Goal: Task Accomplishment & Management: Manage account settings

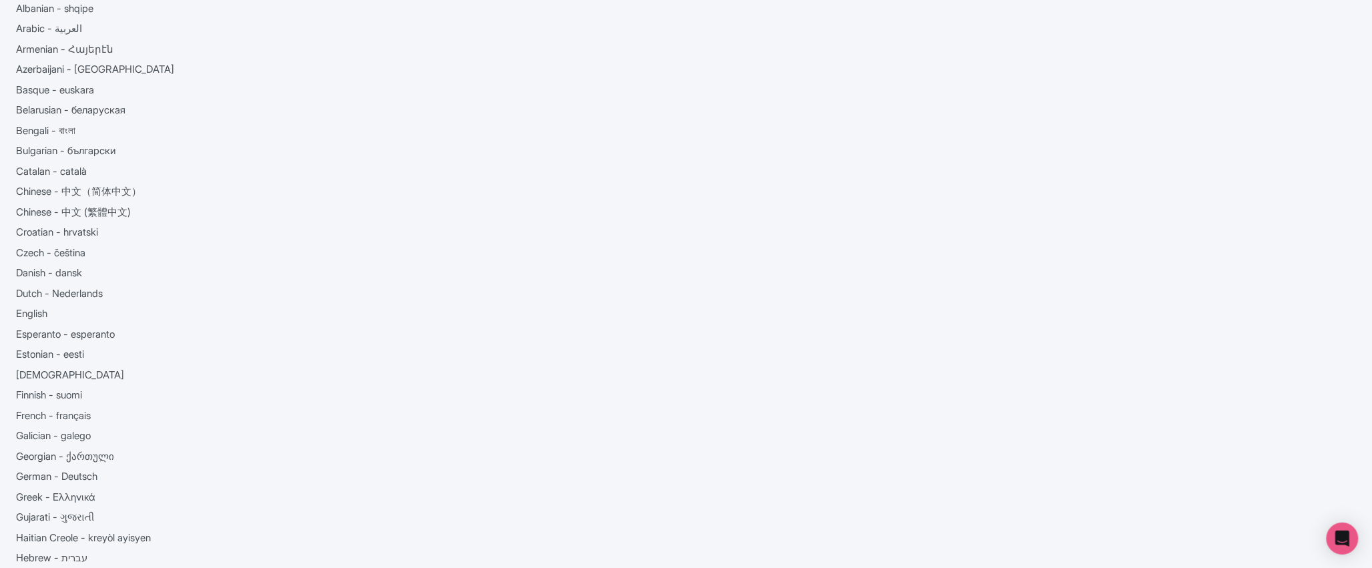
scroll to position [65, 0]
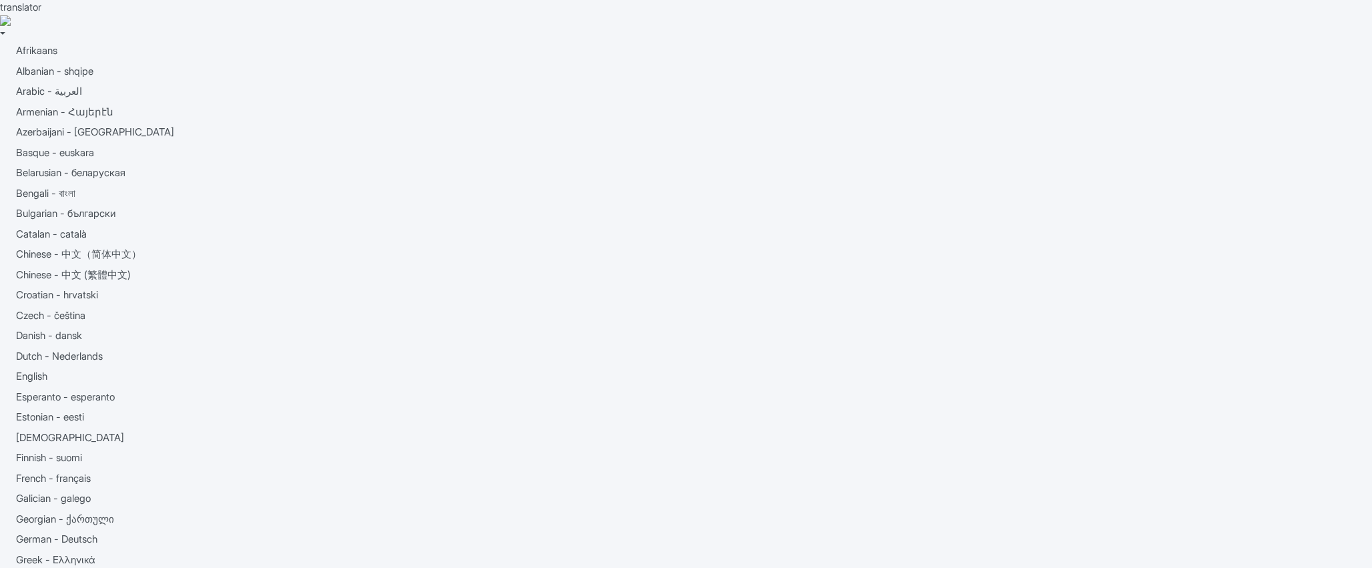
scroll to position [65, 0]
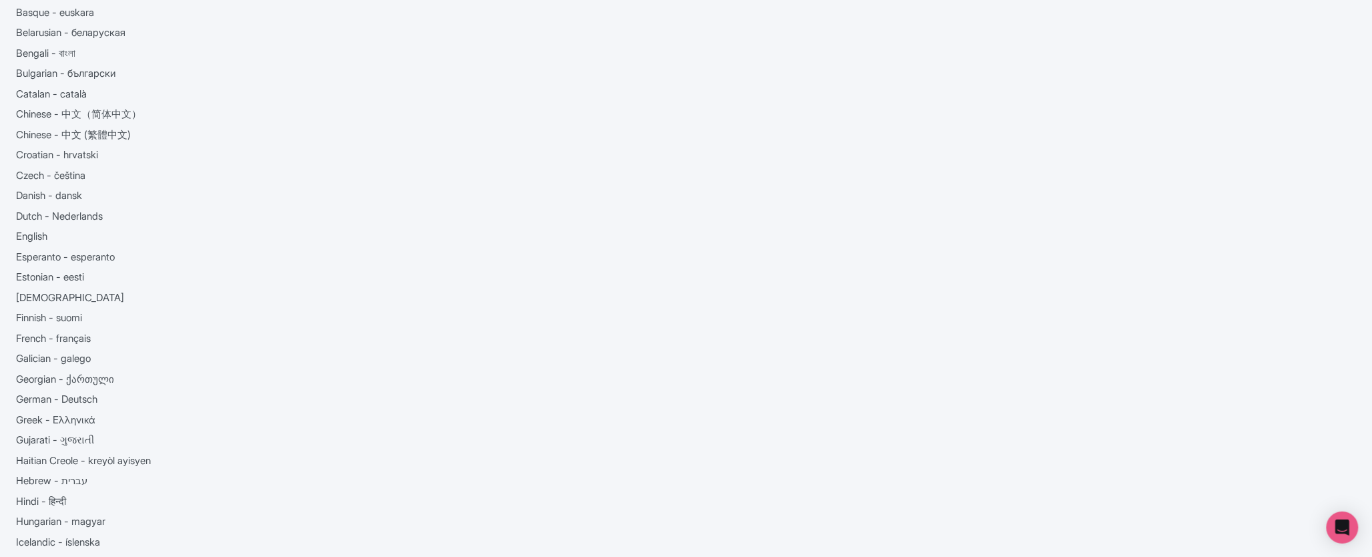
scroll to position [130, 0]
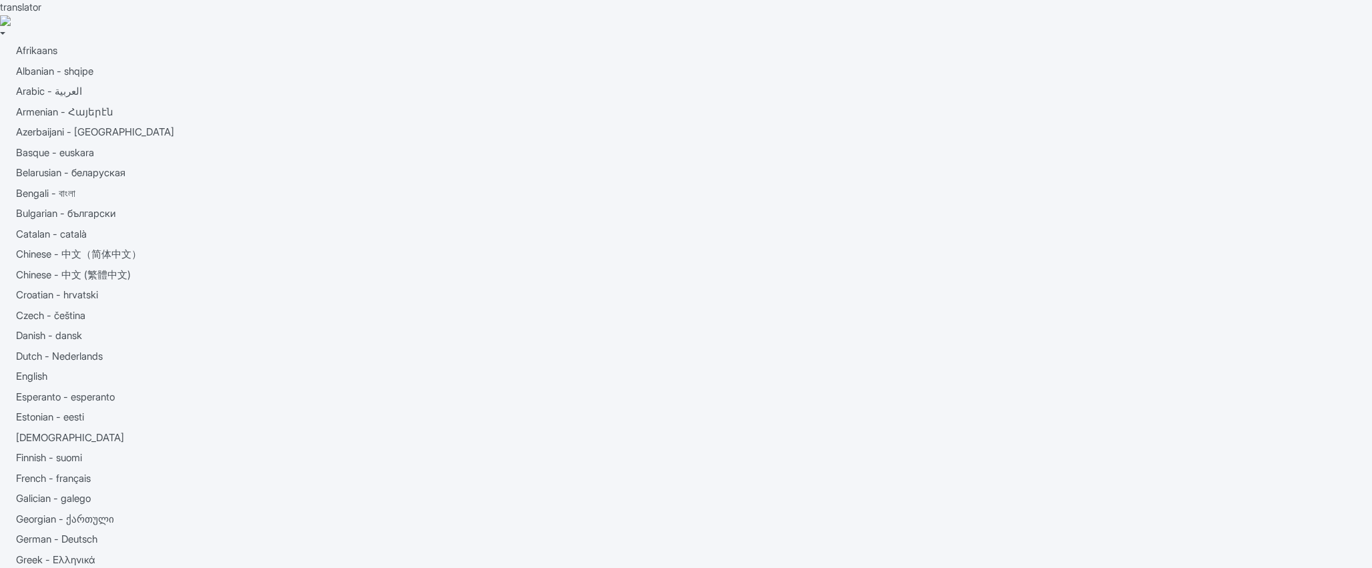
scroll to position [65, 0]
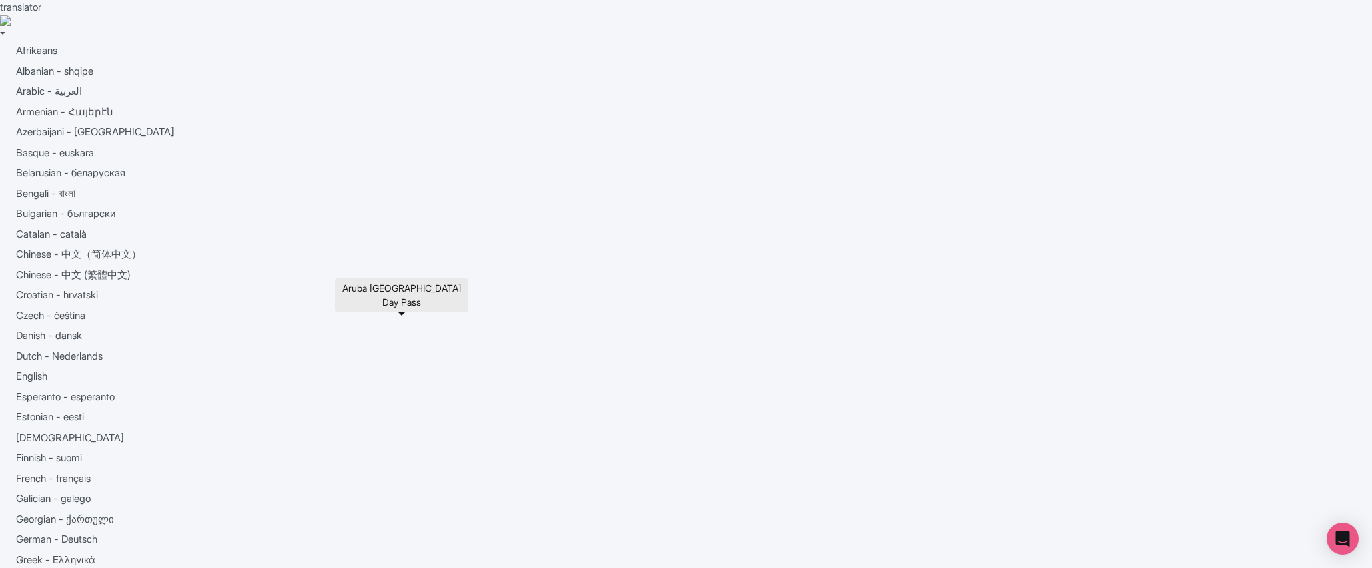
scroll to position [65, 0]
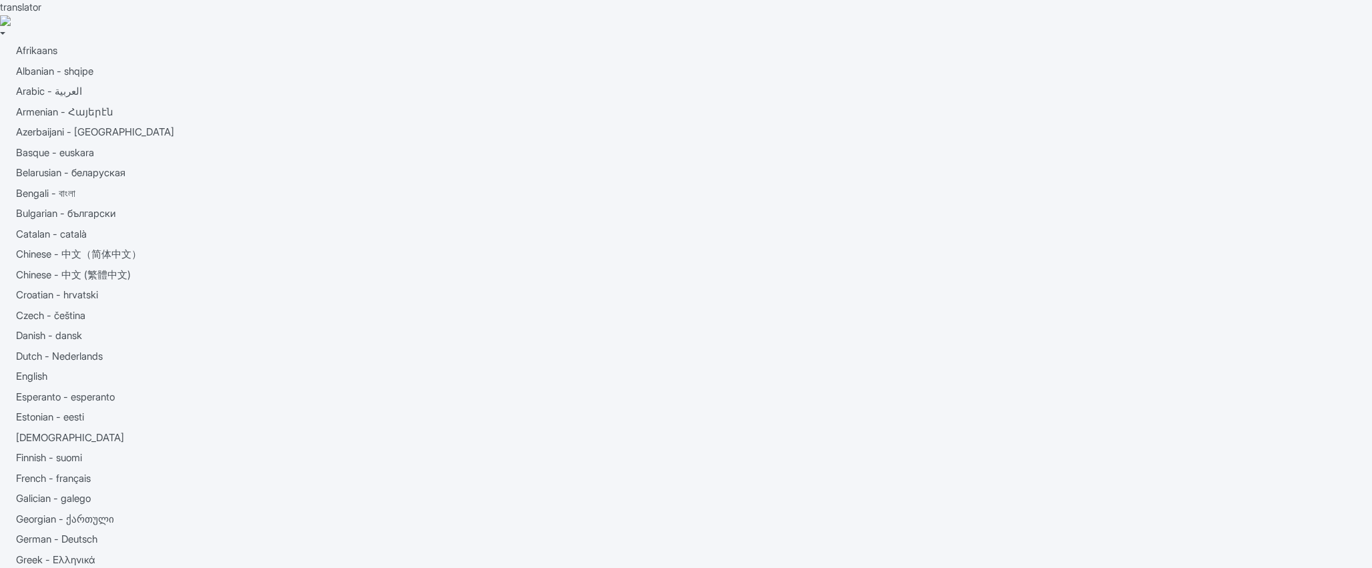
scroll to position [65, 0]
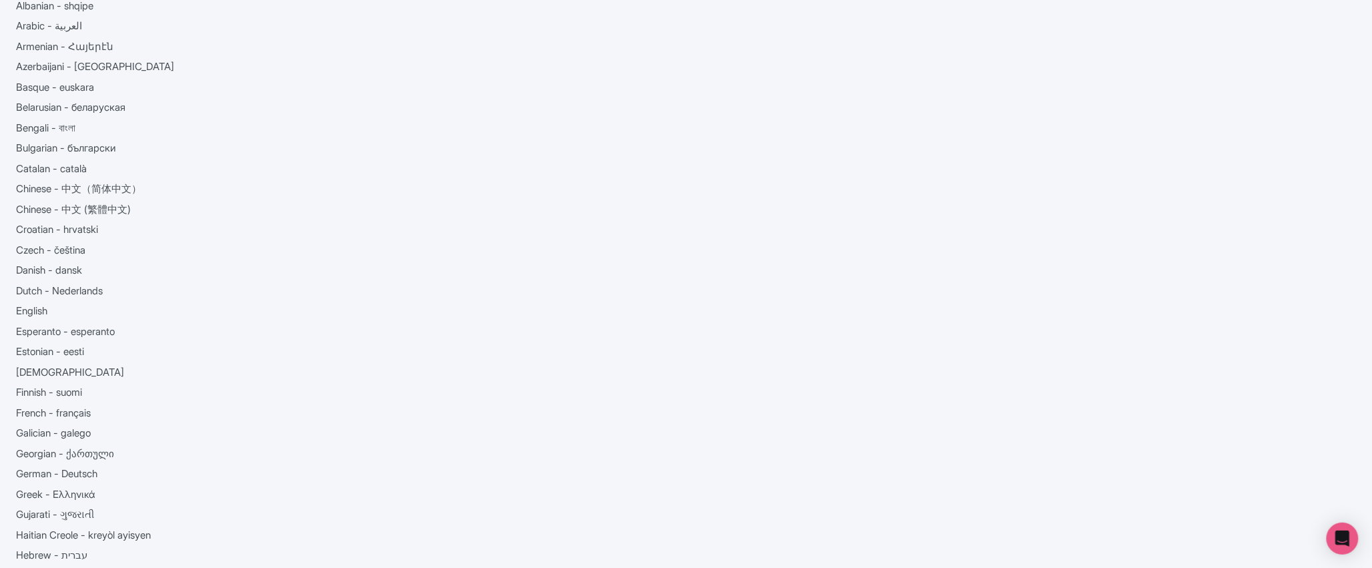
drag, startPoint x: 550, startPoint y: 215, endPoint x: 326, endPoint y: 214, distance: 223.6
copy link "Round-Trip [GEOGRAPHIC_DATA] Private Airport Transfer"
